Goal: Task Accomplishment & Management: Complete application form

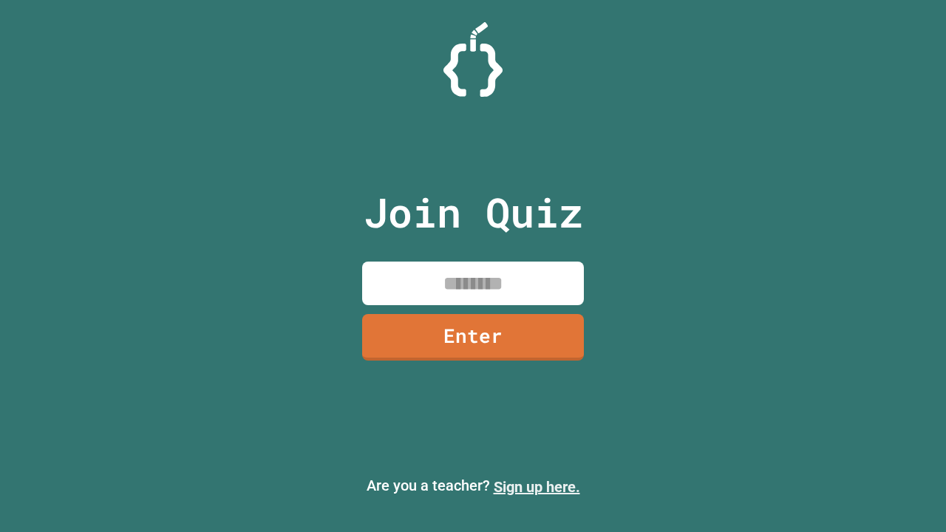
click at [537, 487] on link "Sign up here." at bounding box center [537, 487] width 86 height 18
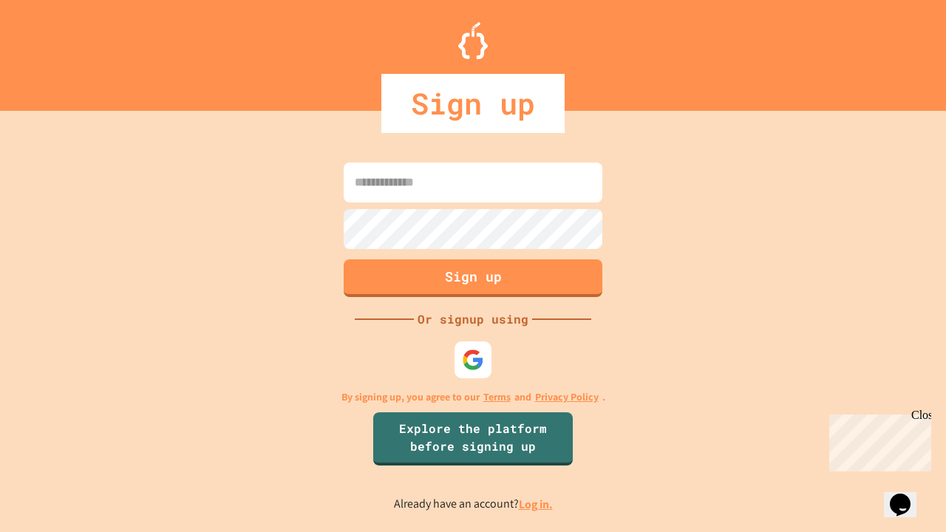
click at [537, 504] on link "Log in." at bounding box center [536, 505] width 34 height 16
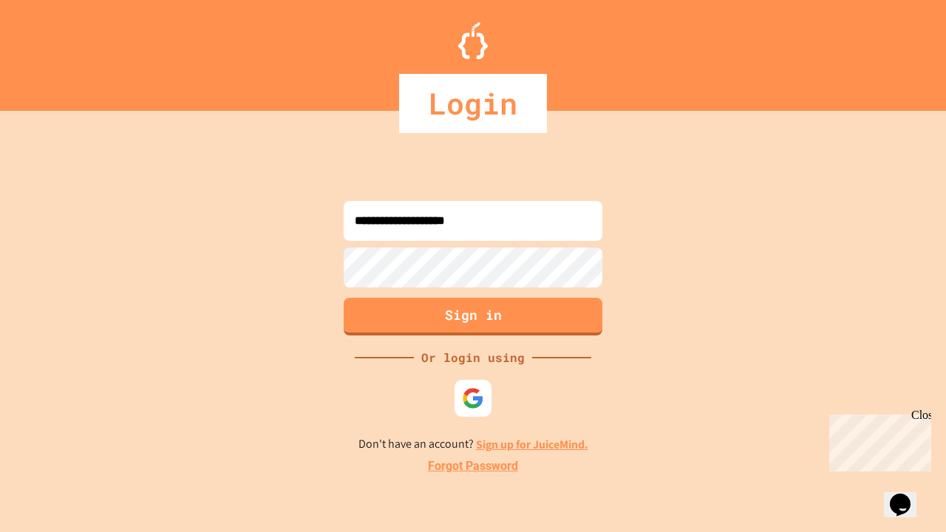
type input "**********"
